Goal: Book appointment/travel/reservation

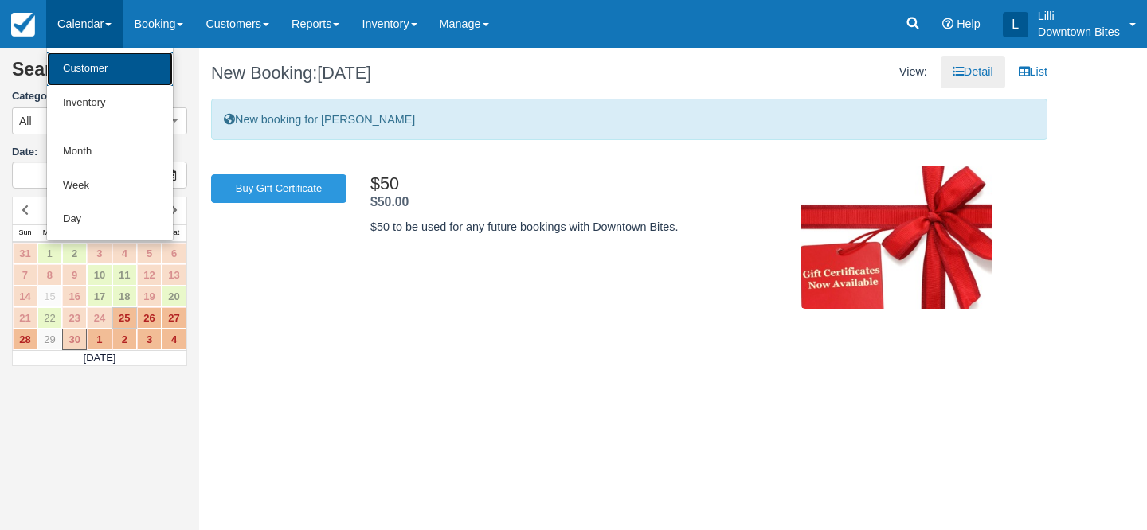
click at [81, 76] on link "Customer" at bounding box center [110, 69] width 126 height 34
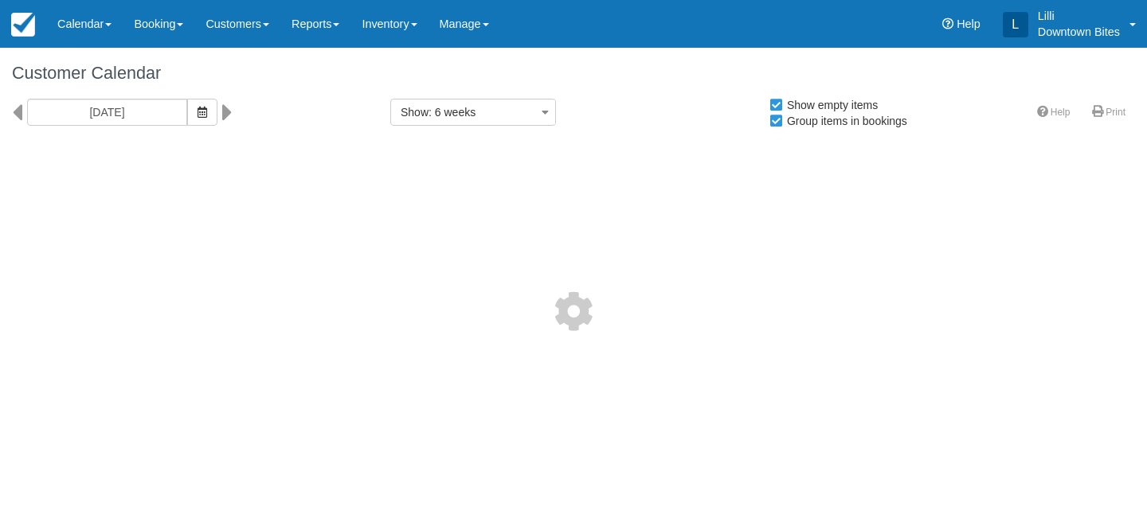
select select
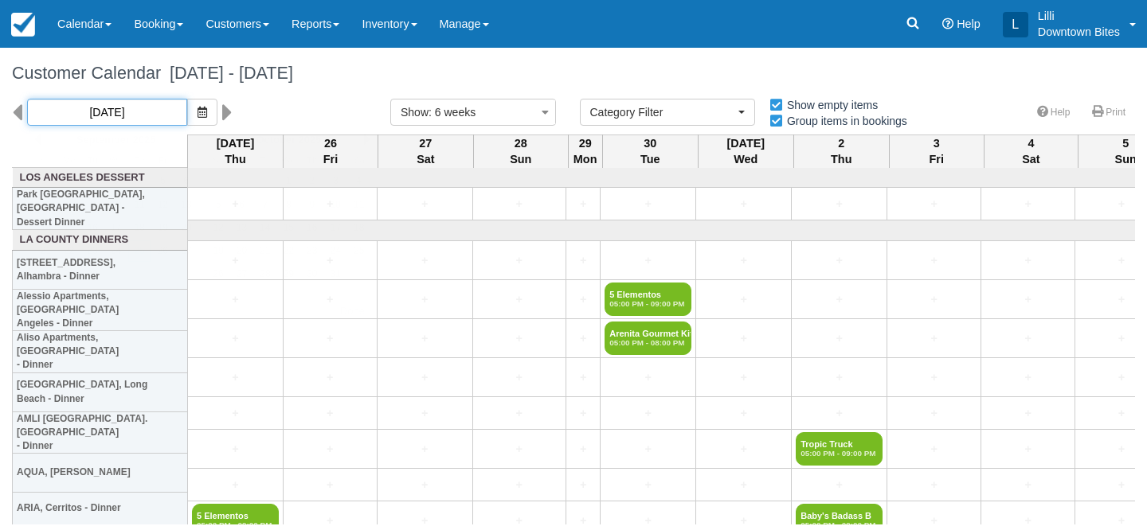
click at [106, 121] on input "09/25/25" at bounding box center [107, 112] width 160 height 27
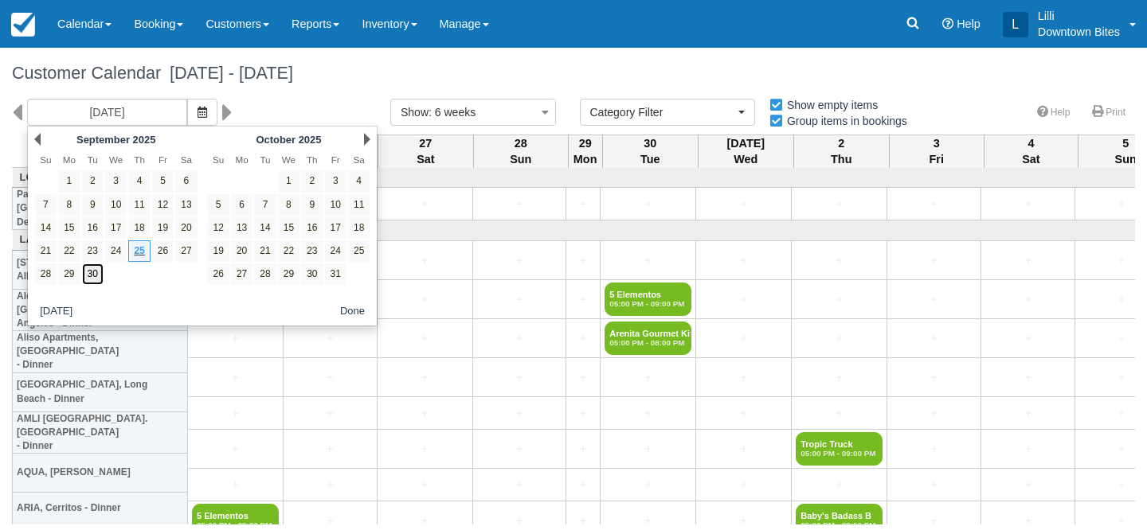
click at [95, 277] on link "30" at bounding box center [93, 275] width 22 height 22
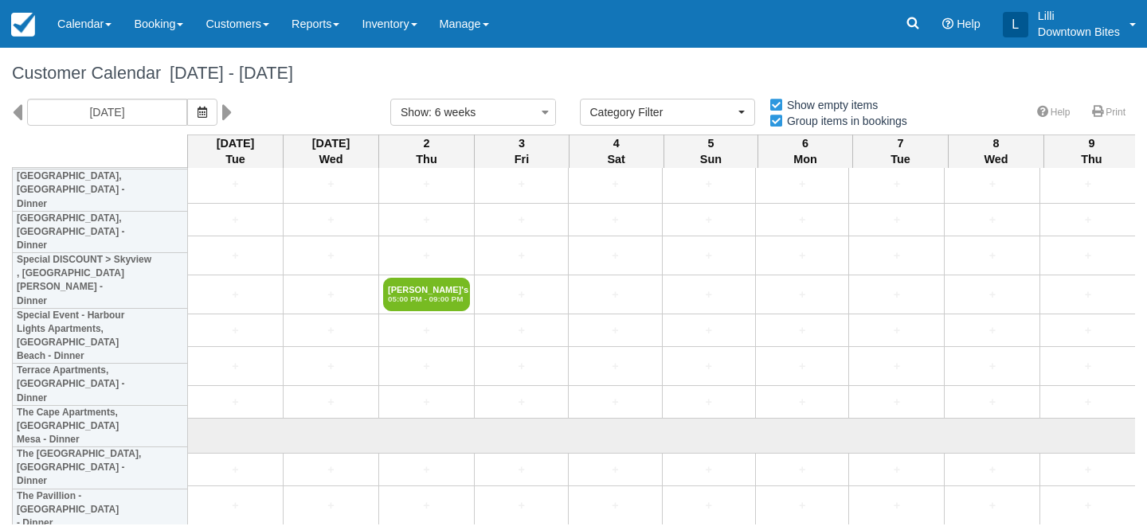
scroll to position [4375, 0]
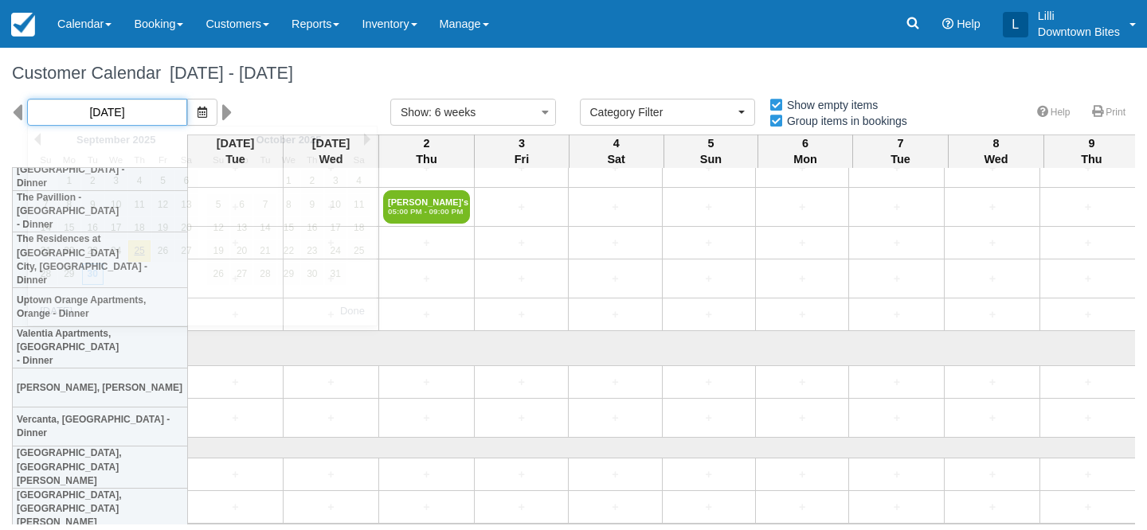
click at [126, 119] on input "[DATE]" at bounding box center [107, 112] width 160 height 27
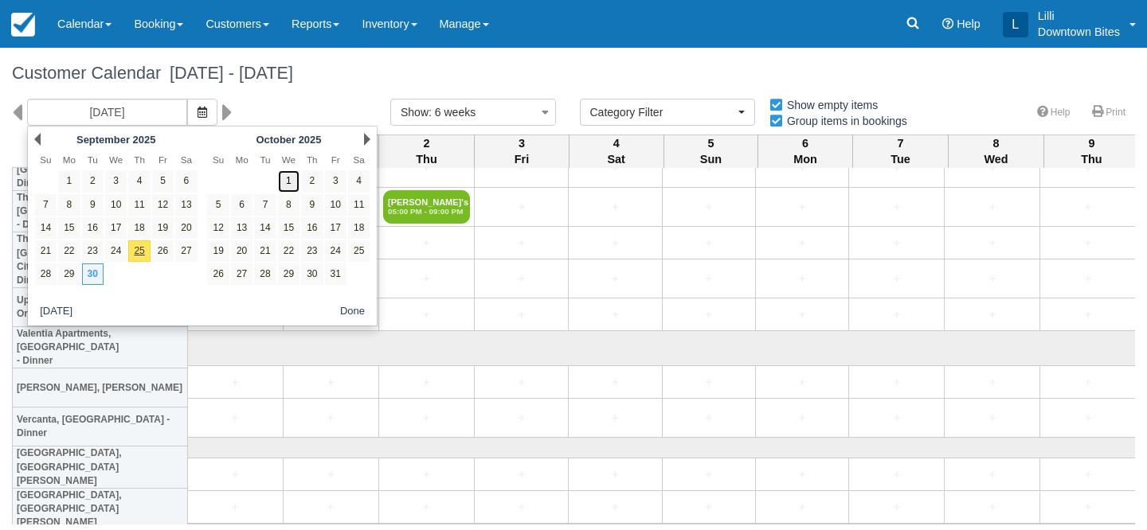
click at [290, 184] on link "1" at bounding box center [289, 181] width 22 height 22
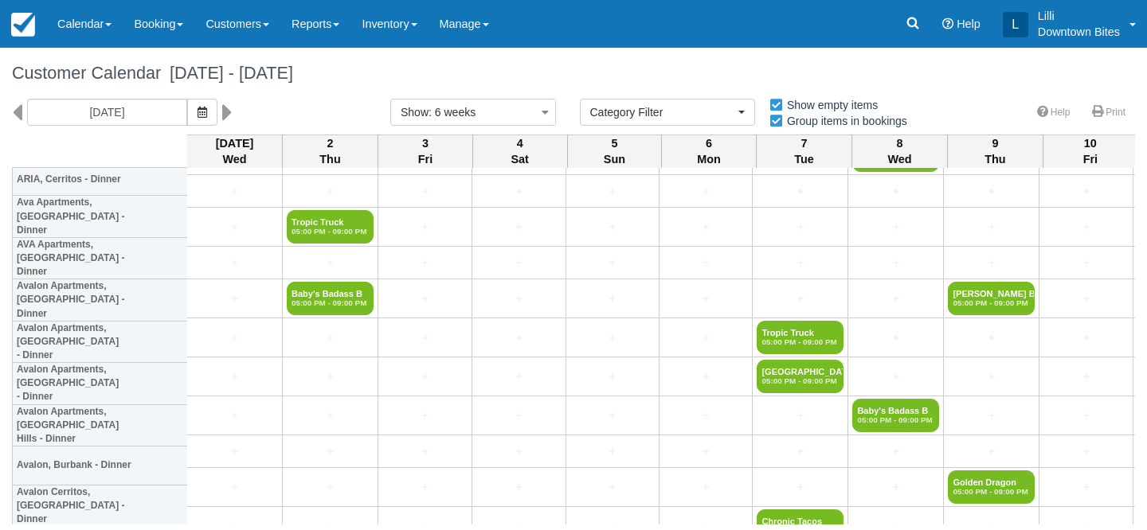
scroll to position [0, 1]
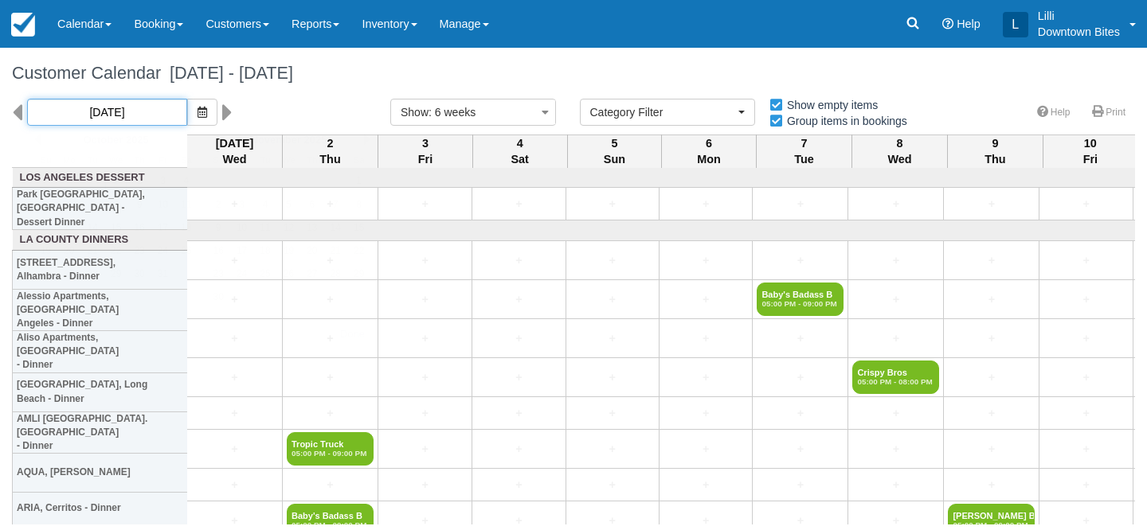
click at [151, 112] on input "10/01/25" at bounding box center [107, 112] width 160 height 27
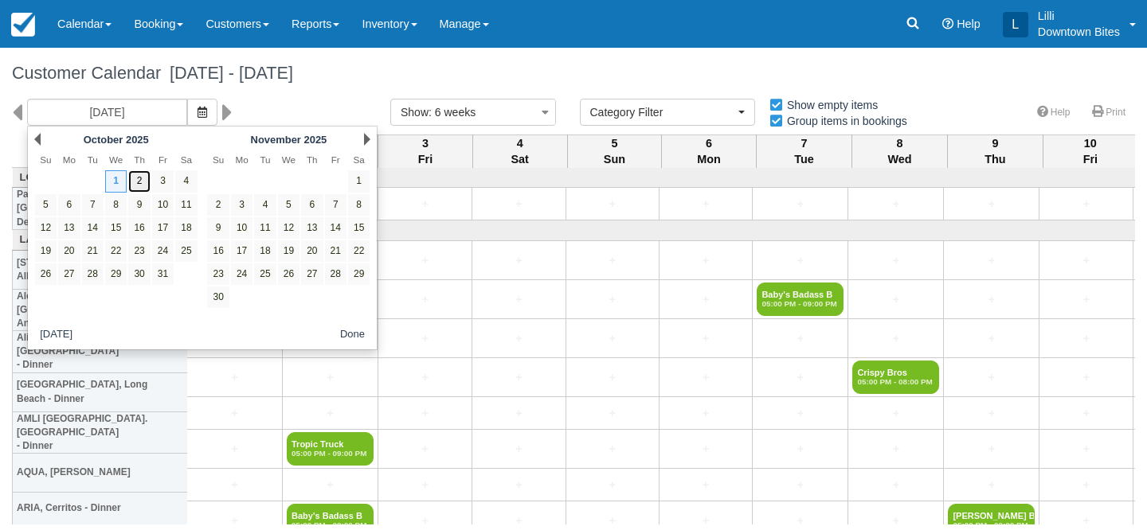
click at [143, 178] on link "2" at bounding box center [139, 181] width 22 height 22
type input "10/02/25"
